Goal: Task Accomplishment & Management: Manage account settings

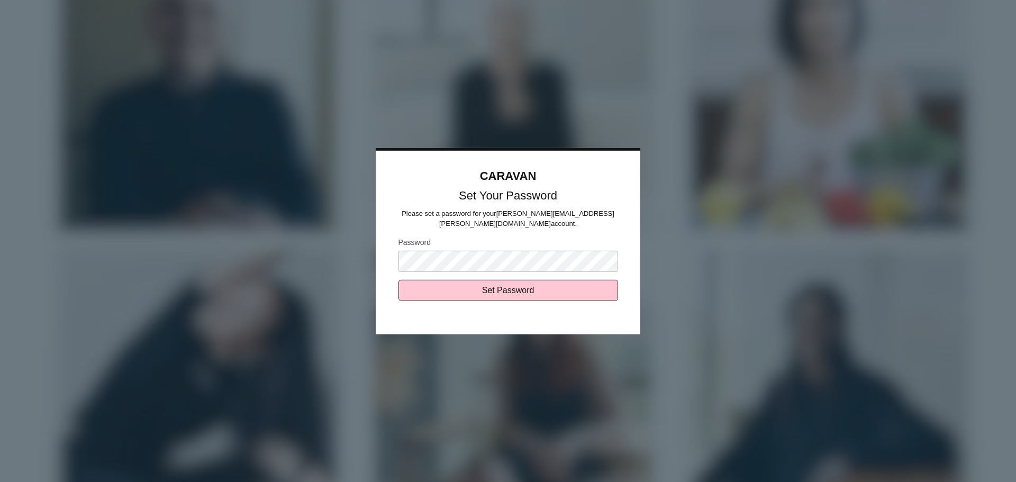
click at [492, 389] on div at bounding box center [508, 241] width 1016 height 482
click at [505, 287] on input "Set Password" at bounding box center [508, 290] width 220 height 21
type input "Sending..."
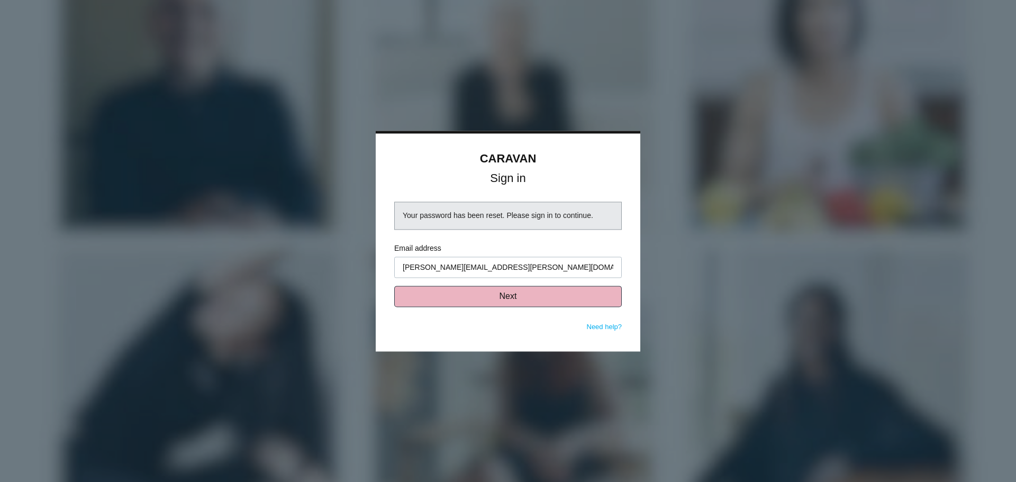
type input "[PERSON_NAME][EMAIL_ADDRESS][PERSON_NAME][DOMAIN_NAME]"
click at [470, 300] on button "Next" at bounding box center [507, 296] width 227 height 21
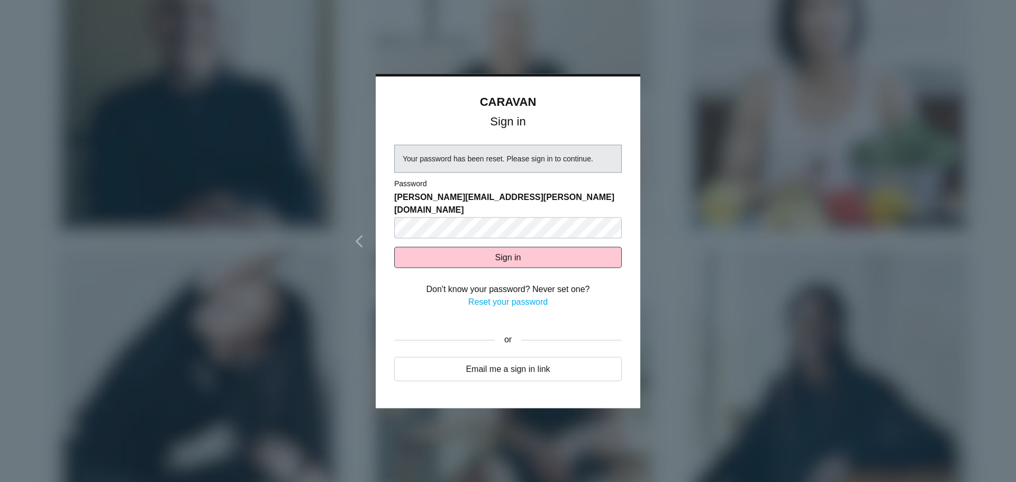
click at [522, 297] on link "Reset your password" at bounding box center [507, 301] width 79 height 9
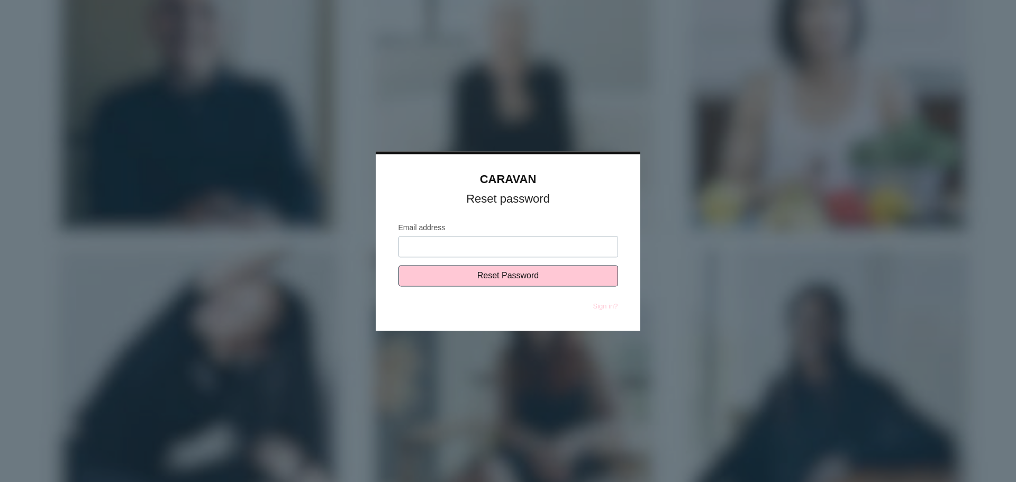
click at [462, 250] on input "Email address" at bounding box center [508, 246] width 220 height 21
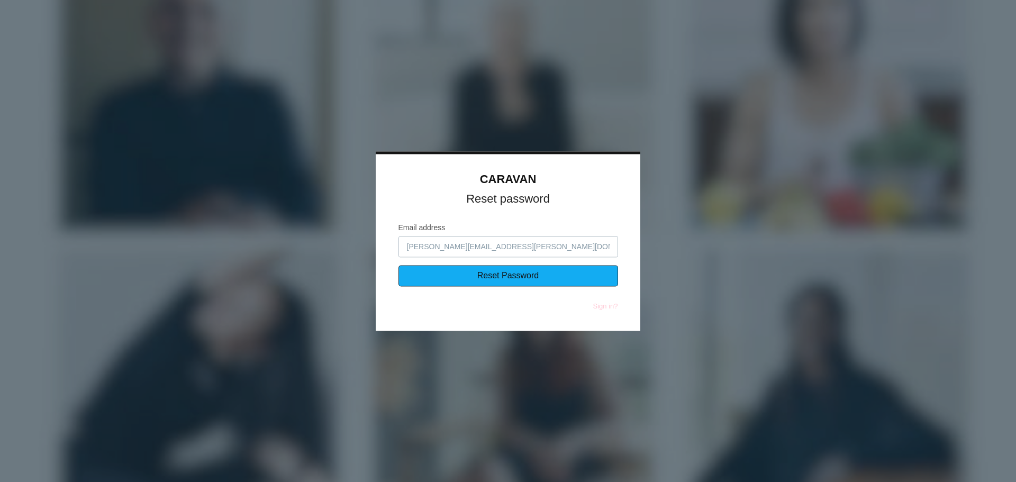
type input "[PERSON_NAME][EMAIL_ADDRESS][PERSON_NAME][DOMAIN_NAME]"
click at [486, 272] on input "Reset Password" at bounding box center [508, 275] width 220 height 21
type input "Sending..."
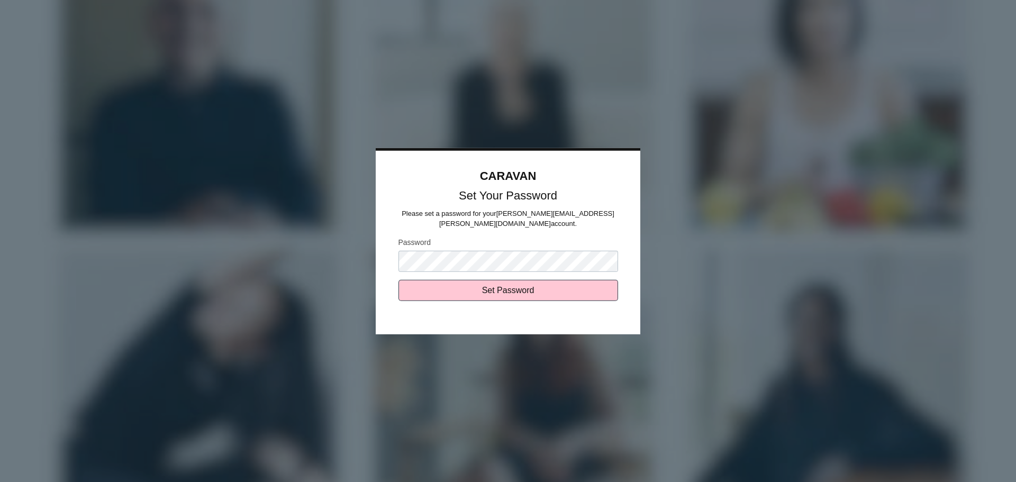
click at [398, 280] on input "Set Password" at bounding box center [508, 290] width 220 height 21
type input "Sending..."
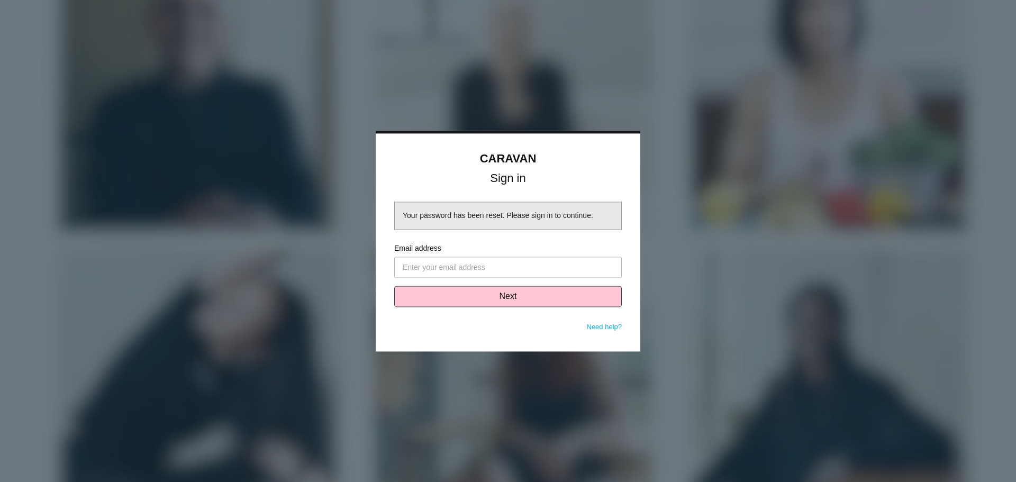
click at [434, 269] on input "Email address" at bounding box center [507, 267] width 227 height 21
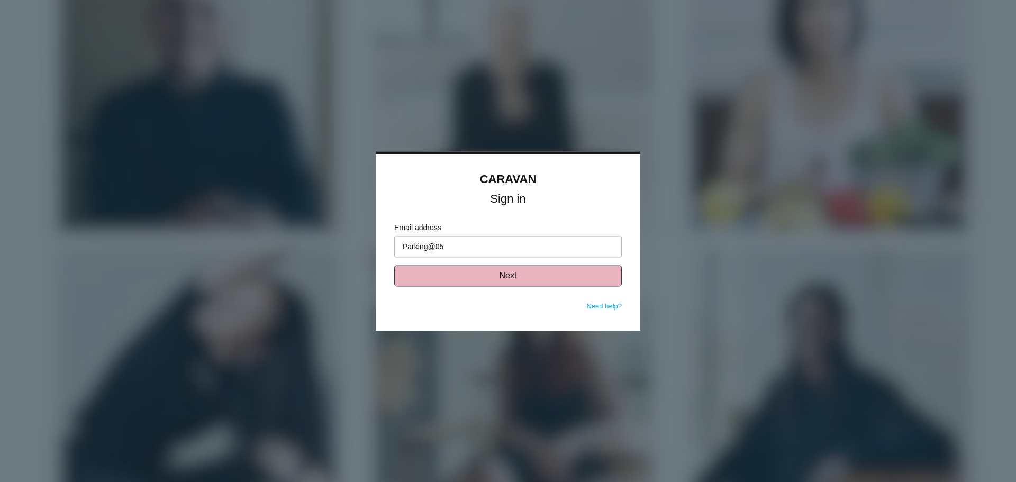
type input "Parking@05"
click at [404, 271] on button "Next" at bounding box center [507, 275] width 227 height 21
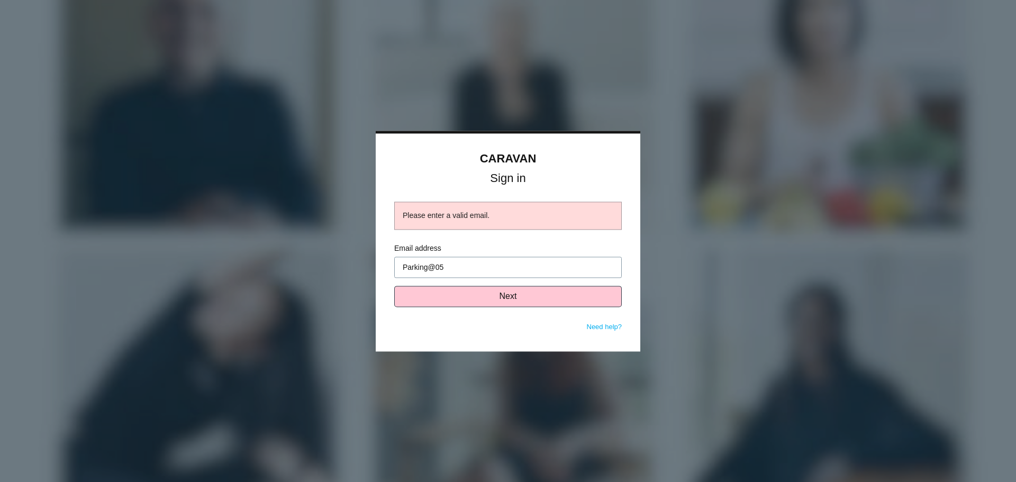
drag, startPoint x: 464, startPoint y: 270, endPoint x: 362, endPoint y: 267, distance: 101.6
click at [362, 267] on body "CARAVAN Sign in Please enter a valid email. Email address Parking@05 Next Need …" at bounding box center [508, 241] width 1016 height 482
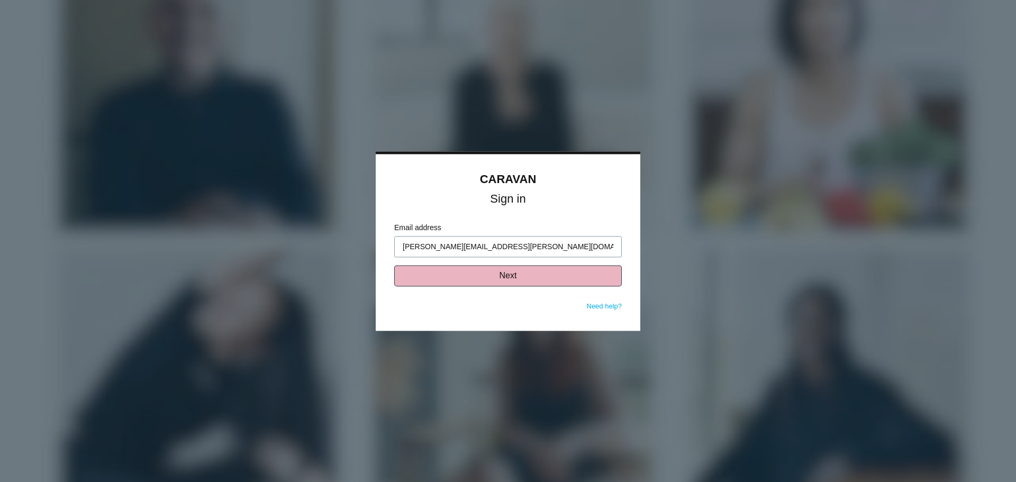
type input "[PERSON_NAME][EMAIL_ADDRESS][PERSON_NAME][DOMAIN_NAME]"
click at [512, 282] on button "Next" at bounding box center [507, 275] width 227 height 21
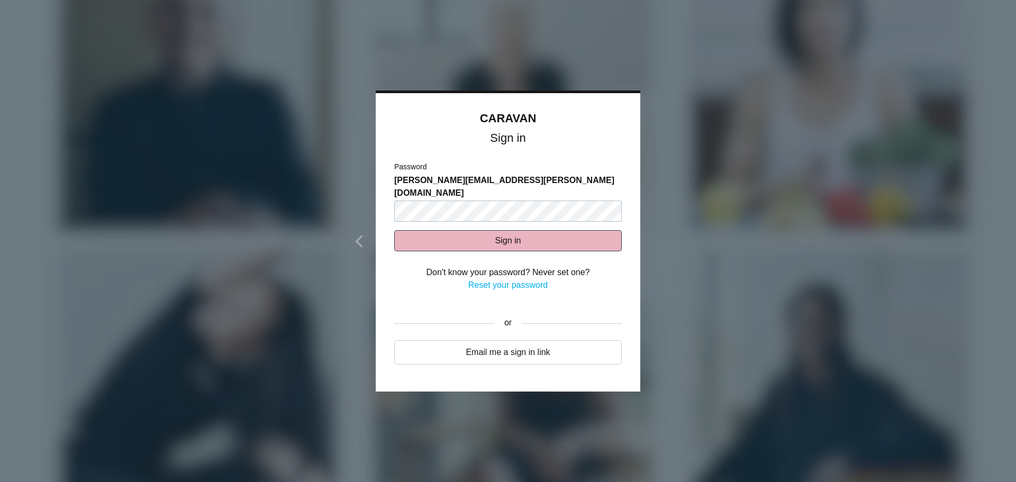
click at [422, 230] on button "Sign in" at bounding box center [507, 240] width 227 height 21
